Goal: Task Accomplishment & Management: Complete application form

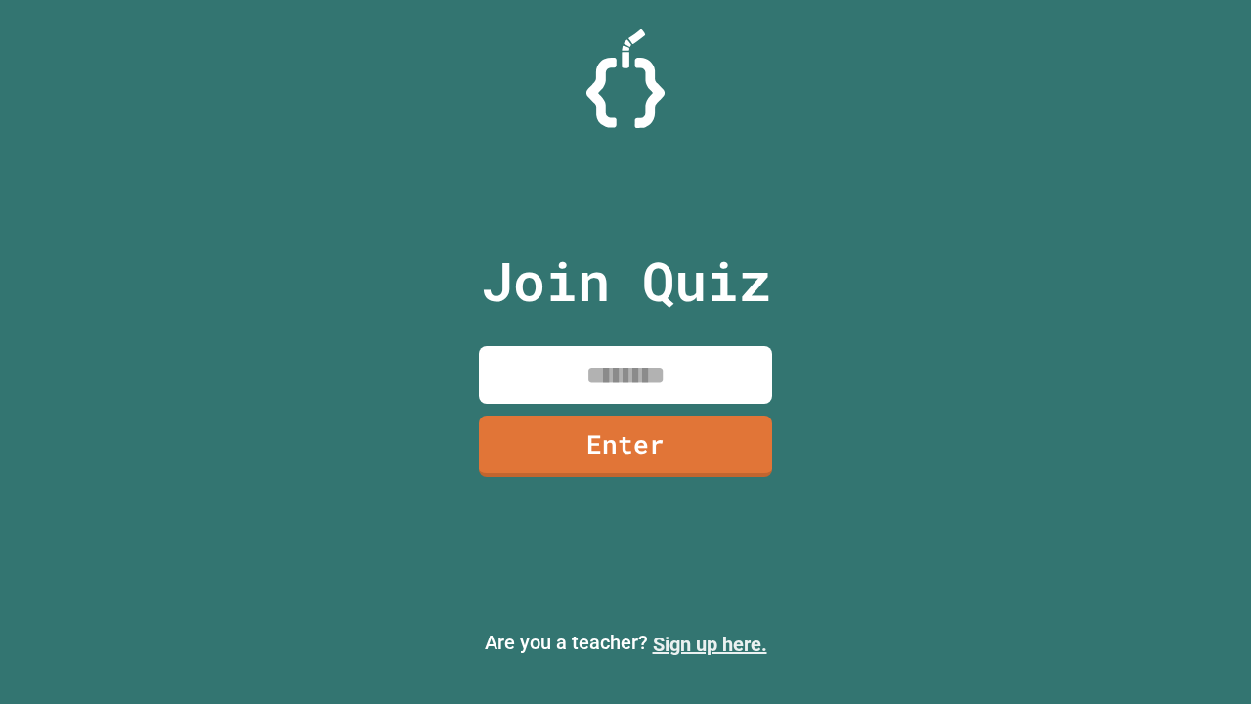
click at [710, 644] on link "Sign up here." at bounding box center [710, 643] width 114 height 23
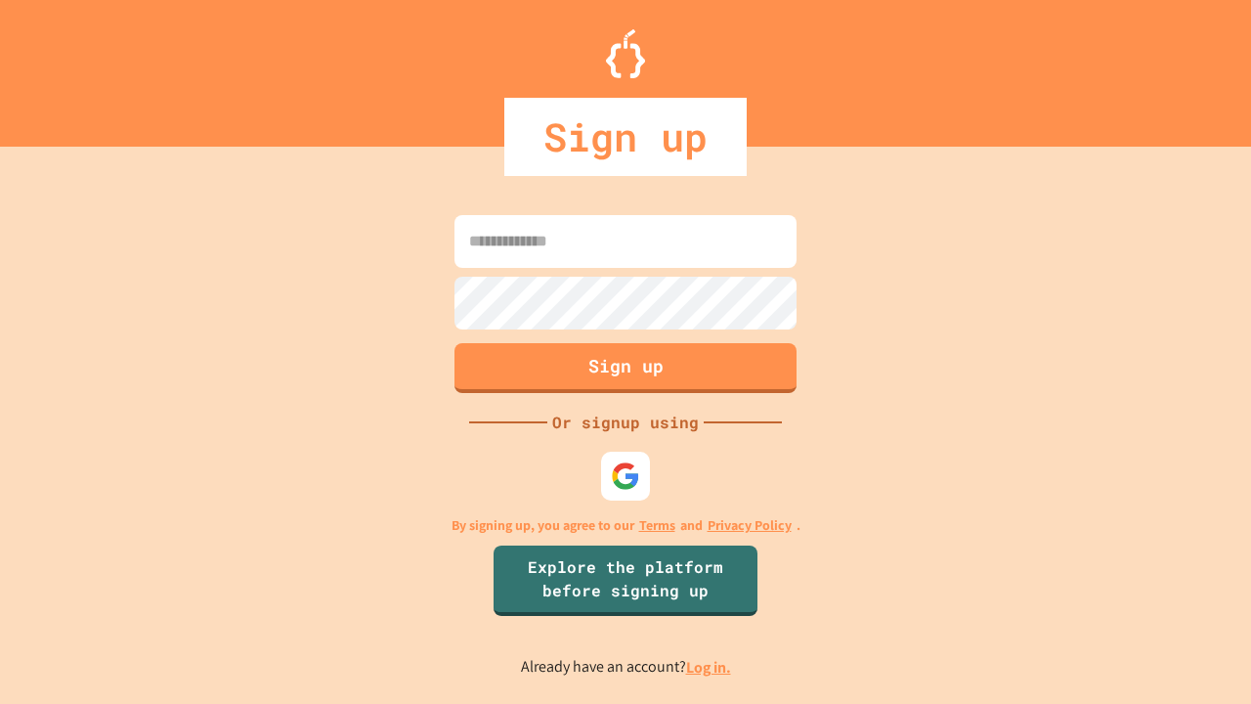
click at [710, 667] on link "Log in." at bounding box center [708, 667] width 45 height 21
